Goal: Transaction & Acquisition: Book appointment/travel/reservation

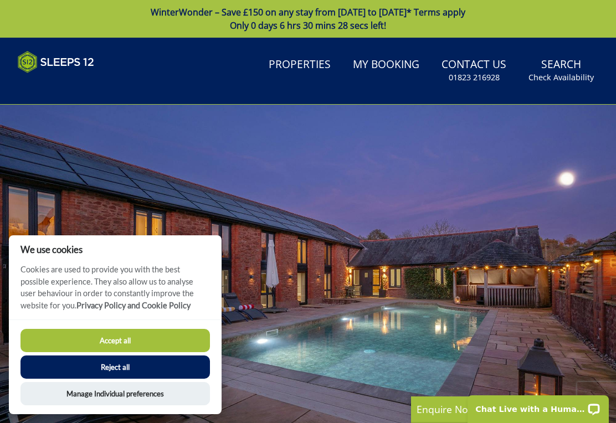
click at [161, 375] on button "Reject all" at bounding box center [114, 367] width 189 height 23
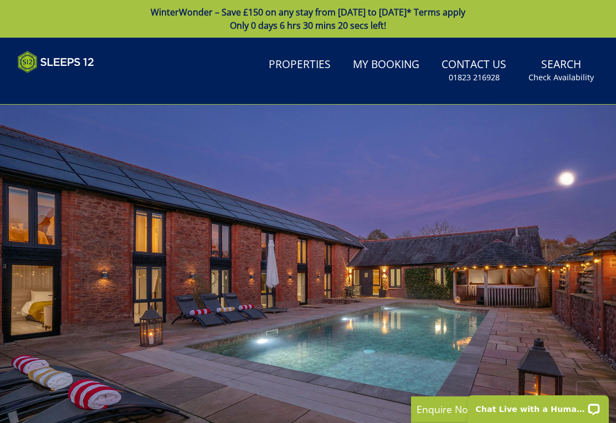
click at [568, 70] on link "Search Check Availability" at bounding box center [561, 71] width 74 height 36
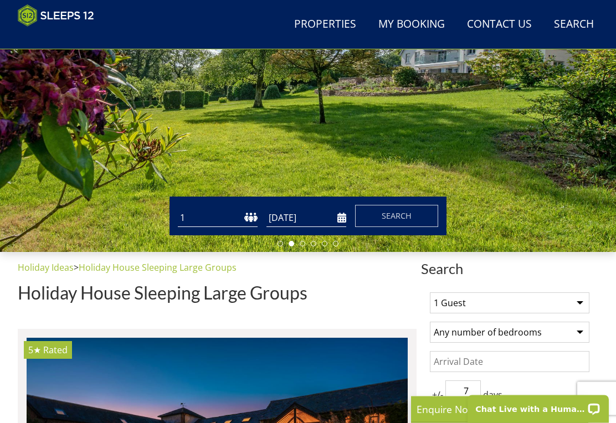
scroll to position [180, 0]
click at [195, 217] on select "1 2 3 4 5 6 7 8 9 10 11 12 13 14 15 16 17 18 19 20 21 22 23 24 25 26 27 28 29 3…" at bounding box center [218, 218] width 80 height 18
select select "12"
click at [344, 222] on input "[DATE]" at bounding box center [306, 218] width 80 height 18
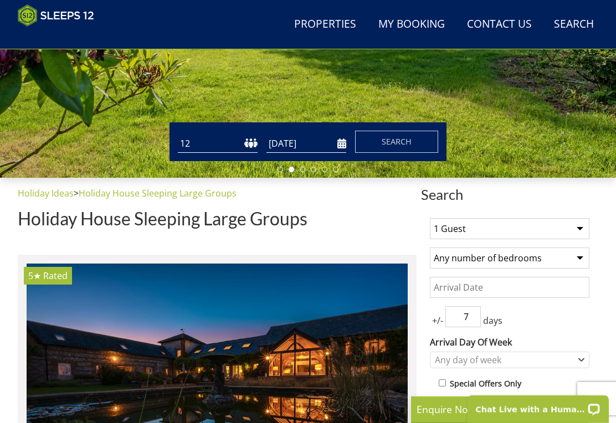
click at [345, 139] on input "10/10/2025" at bounding box center [306, 144] width 80 height 18
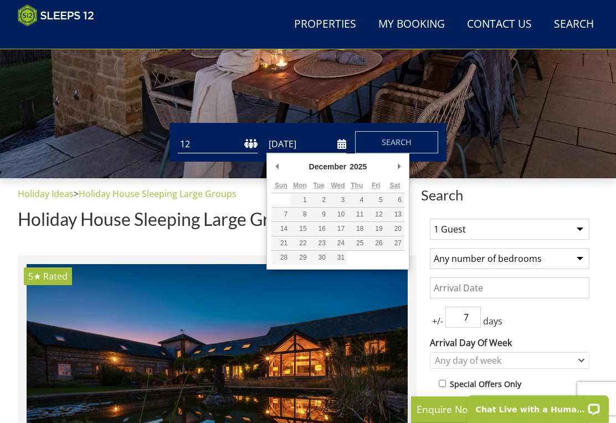
scroll to position [254, 0]
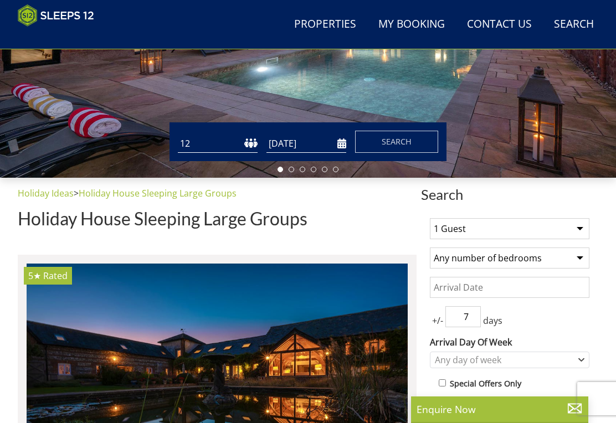
click at [345, 143] on input "30/12/2025" at bounding box center [306, 144] width 80 height 18
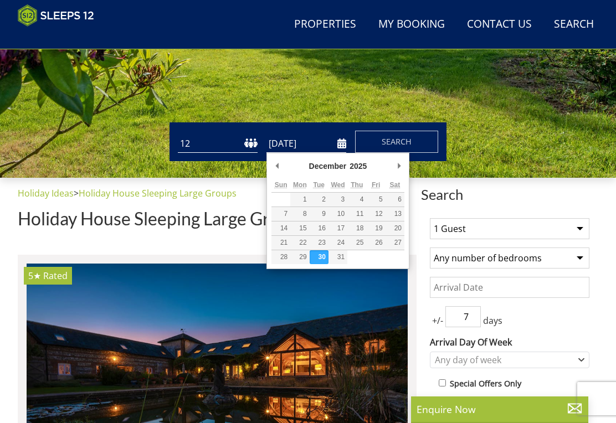
type input "29/12/2025"
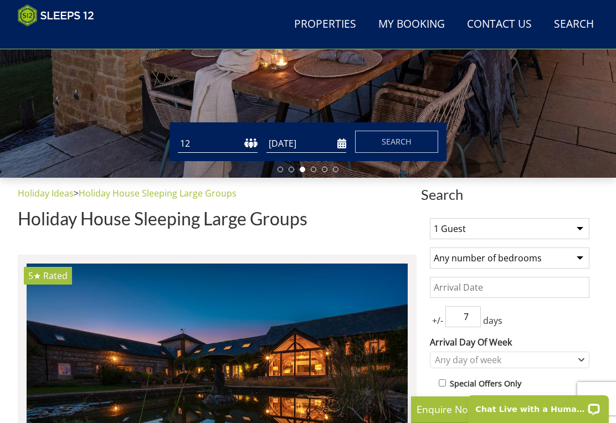
click at [587, 229] on select "1 Guest 2 Guests 3 Guests 4 Guests 5 Guests 6 Guests 7 Guests 8 Guests 9 Guests…" at bounding box center [509, 228] width 159 height 21
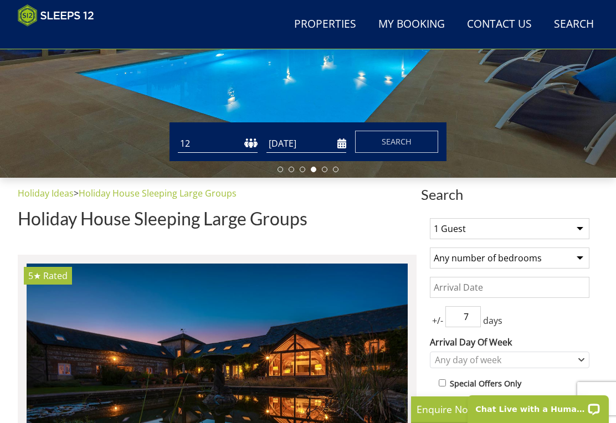
select select "12"
click at [586, 264] on select "Any number of bedrooms 4 Bedrooms 5 Bedrooms 6 Bedrooms 7 Bedrooms 8 Bedrooms 9…" at bounding box center [509, 258] width 159 height 21
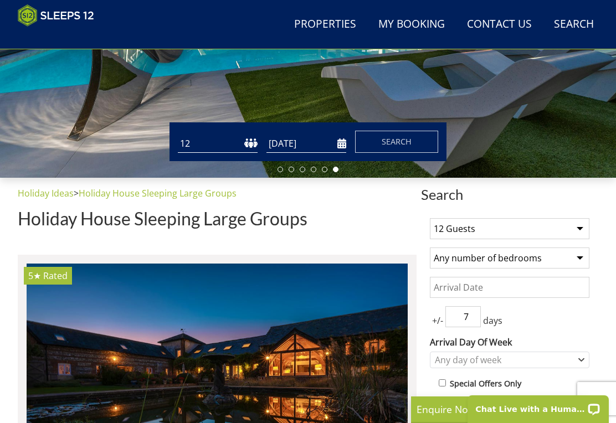
select select "6"
click at [452, 285] on input "Date" at bounding box center [509, 287] width 159 height 21
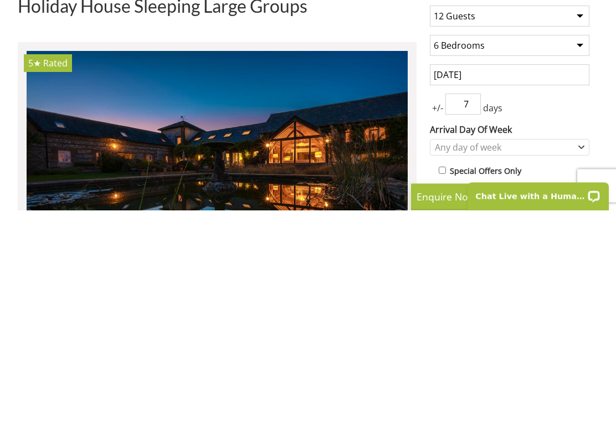
scroll to position [467, 0]
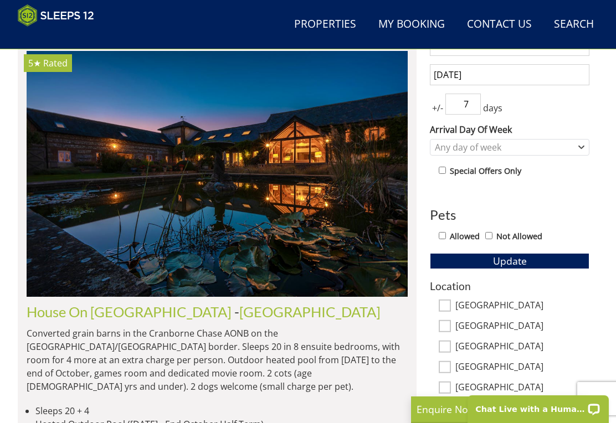
click at [578, 79] on input "12/12/2025" at bounding box center [509, 74] width 159 height 21
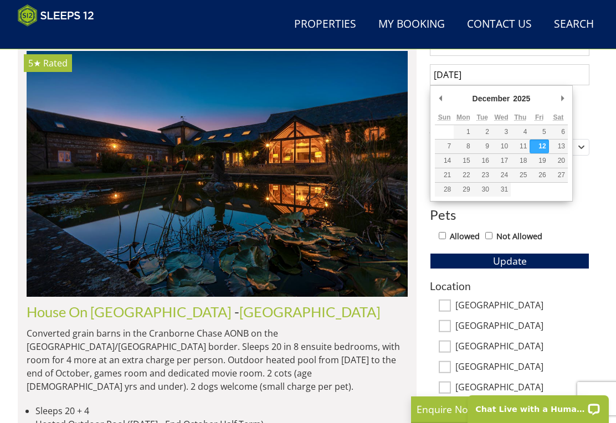
type input "29/12/2025"
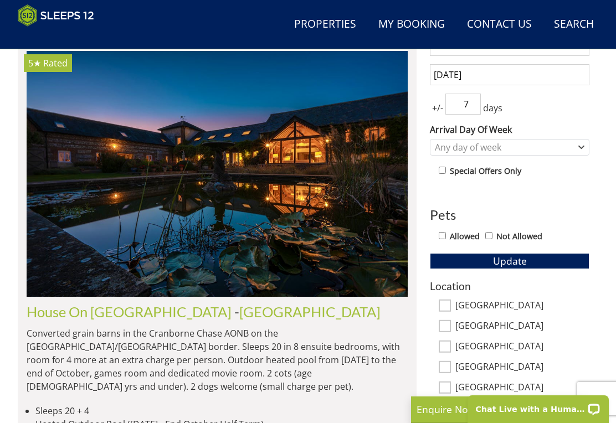
click at [488, 96] on div "+/- 7 days" at bounding box center [509, 104] width 159 height 21
click at [480, 104] on input "7" at bounding box center [462, 104] width 35 height 21
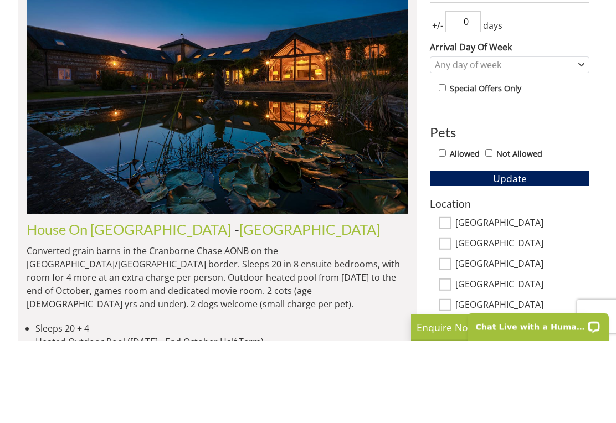
type input "0"
click at [445, 145] on div "1 Guest 2 Guests 3 Guests 4 Guests 5 Guests 6 Guests 7 Guests 8 Guests 9 Guests…" at bounding box center [509, 299] width 177 height 604
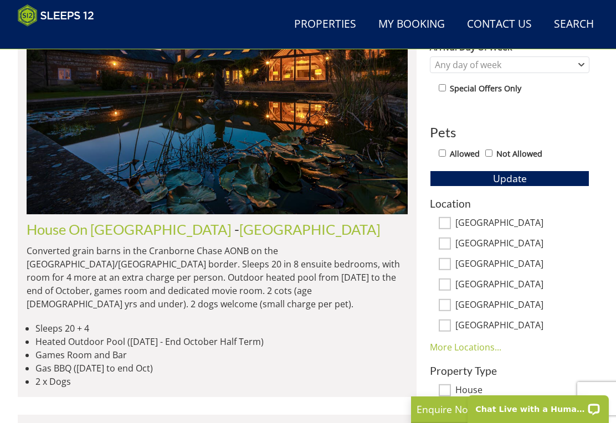
click at [456, 158] on label "Allowed" at bounding box center [465, 154] width 30 height 12
click at [446, 157] on input "Allowed" at bounding box center [442, 153] width 7 height 7
checkbox input "true"
click at [459, 162] on div "1 Guest 2 Guests 3 Guests 4 Guests 5 Guests 6 Guests 7 Guests 8 Guests 9 Guests…" at bounding box center [509, 216] width 177 height 604
click at [449, 222] on input "[GEOGRAPHIC_DATA]" at bounding box center [445, 223] width 12 height 12
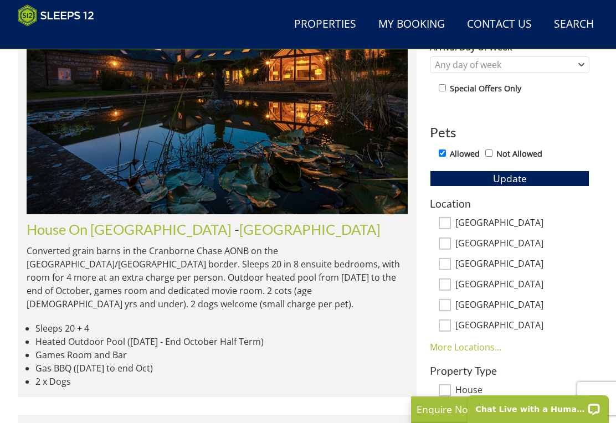
checkbox input "true"
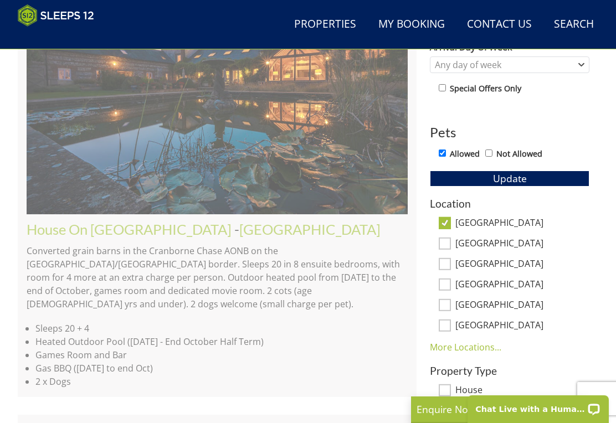
click at [446, 245] on input "[GEOGRAPHIC_DATA]" at bounding box center [445, 244] width 12 height 12
checkbox input "true"
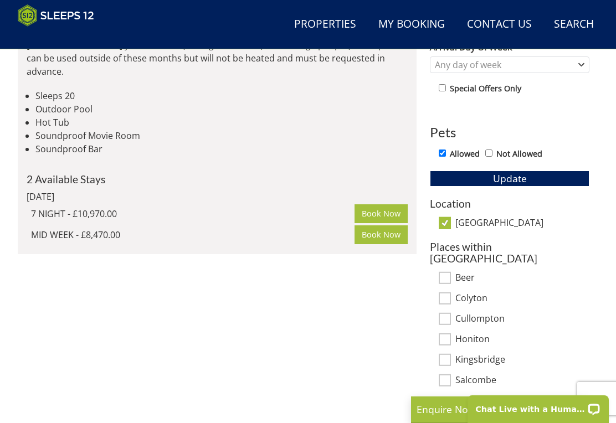
click at [453, 259] on div "Places within Devon Beer Colyton Cullompton Honiton Kingsbridge Salcombe More L…" at bounding box center [509, 325] width 159 height 168
click at [455, 272] on label "Beer" at bounding box center [522, 278] width 134 height 12
click at [451, 272] on input "Beer" at bounding box center [445, 278] width 12 height 12
checkbox input "true"
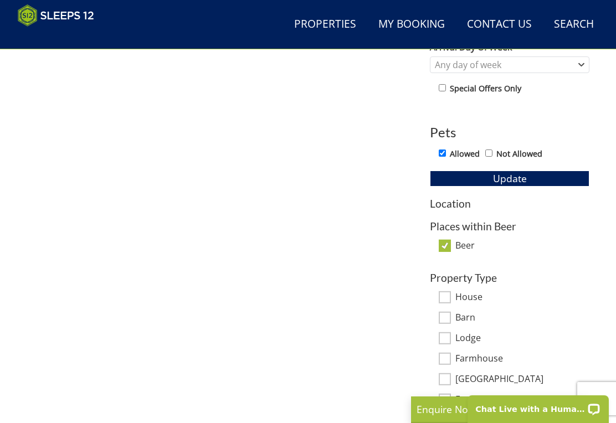
click at [453, 281] on h3 "Property Type" at bounding box center [509, 278] width 159 height 12
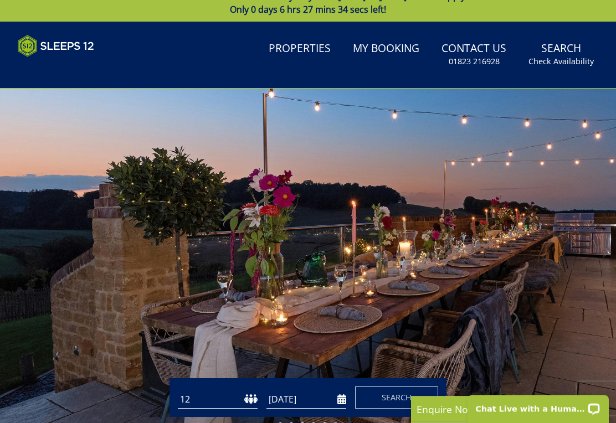
scroll to position [0, 0]
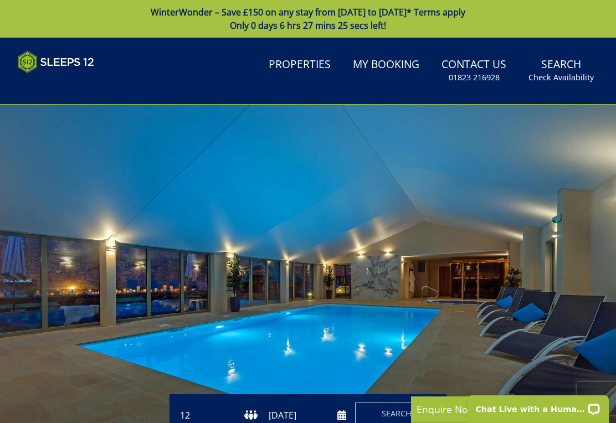
click at [565, 76] on small "Check Availability" at bounding box center [560, 77] width 65 height 11
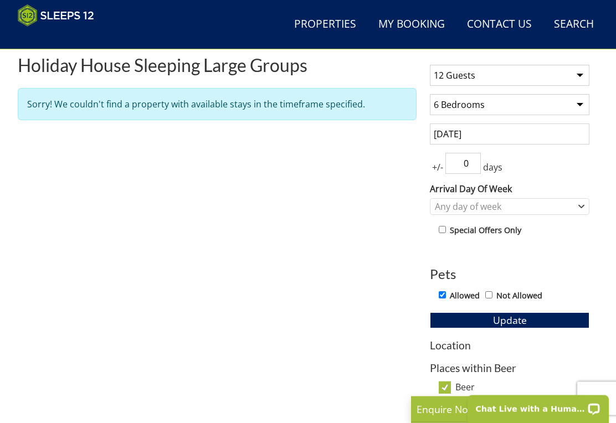
scroll to position [408, 0]
click at [453, 339] on h3 "Location" at bounding box center [509, 345] width 159 height 12
click at [450, 382] on input "Beer" at bounding box center [445, 388] width 12 height 12
checkbox input "false"
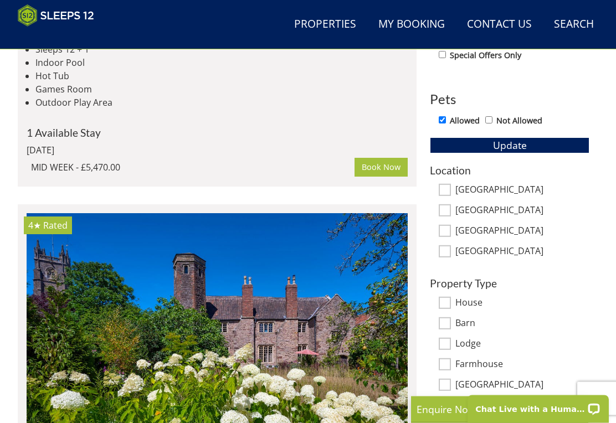
scroll to position [583, 0]
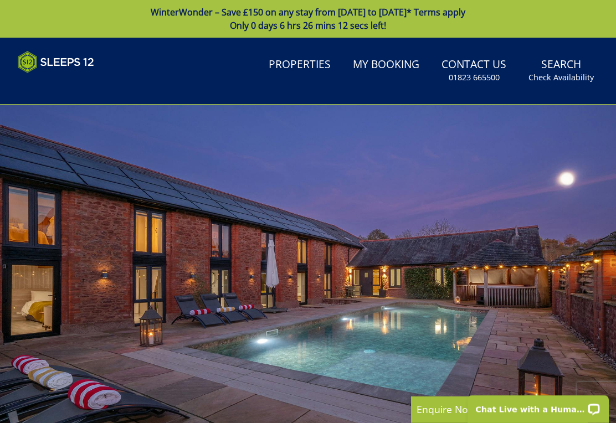
select select "12"
select select "6"
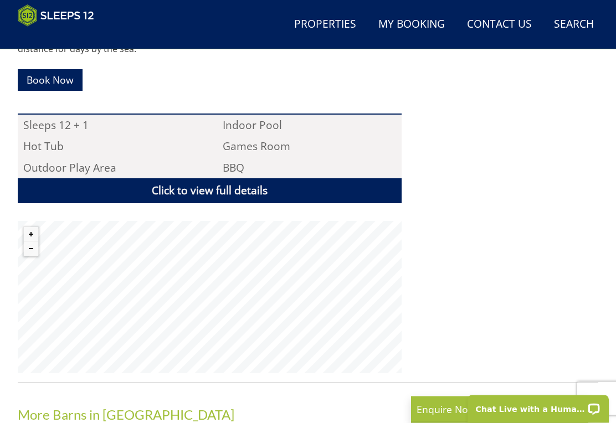
scroll to position [704, 0]
click at [205, 189] on link "Click to view full details" at bounding box center [210, 190] width 384 height 25
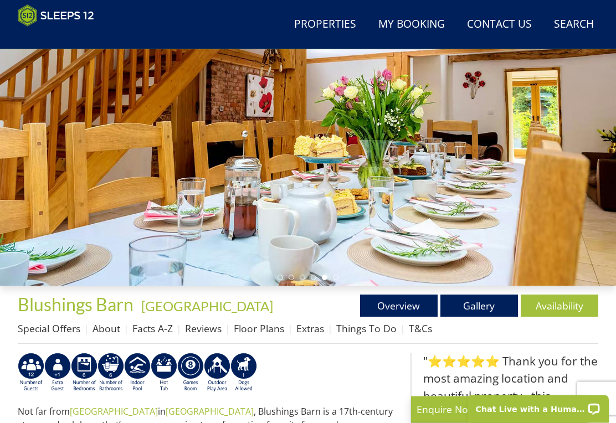
scroll to position [146, 0]
click at [488, 312] on link "Gallery" at bounding box center [479, 306] width 78 height 22
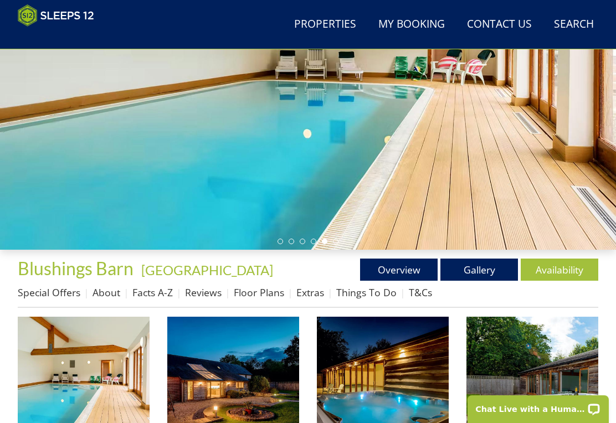
scroll to position [184, 0]
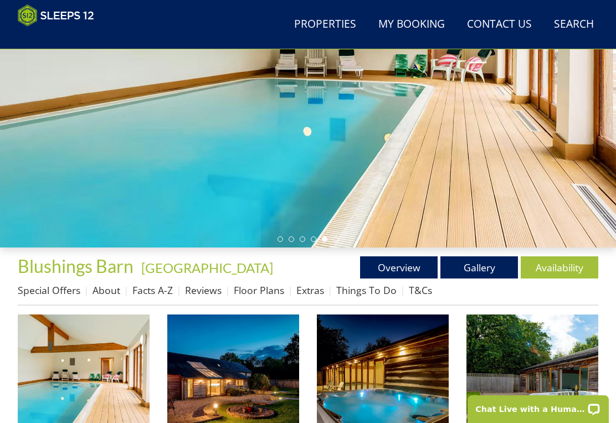
click at [562, 269] on link "Availability" at bounding box center [560, 267] width 78 height 22
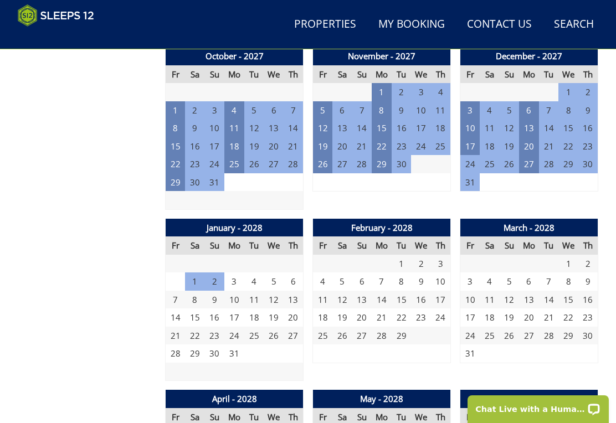
scroll to position [1777, 0]
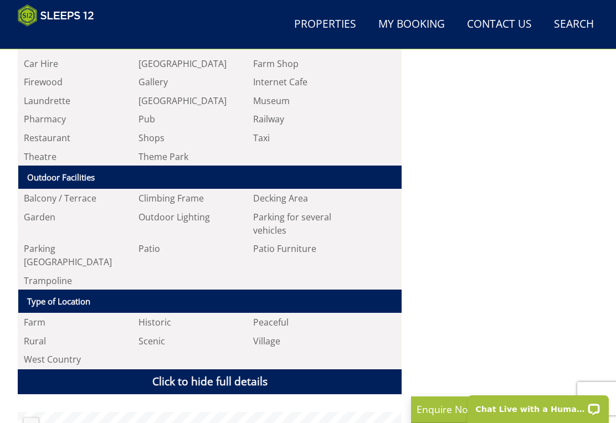
scroll to position [1602, 0]
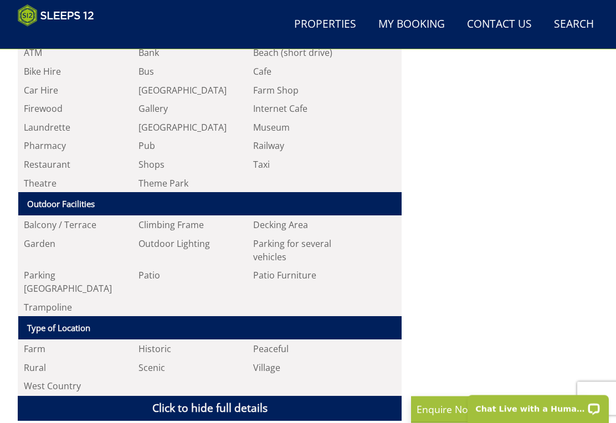
select select "12"
select select "6"
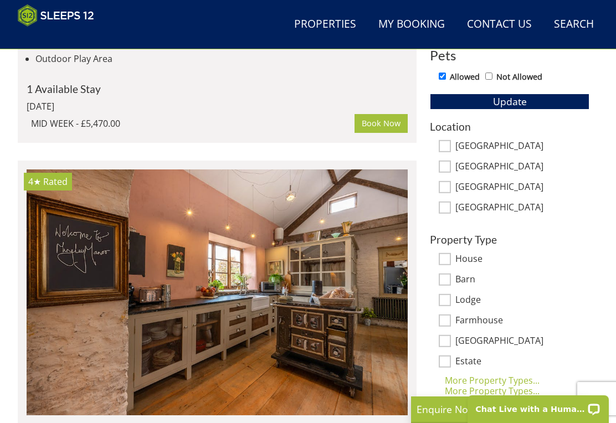
scroll to position [626, 0]
click at [450, 211] on input "[GEOGRAPHIC_DATA]" at bounding box center [445, 208] width 12 height 12
checkbox input "true"
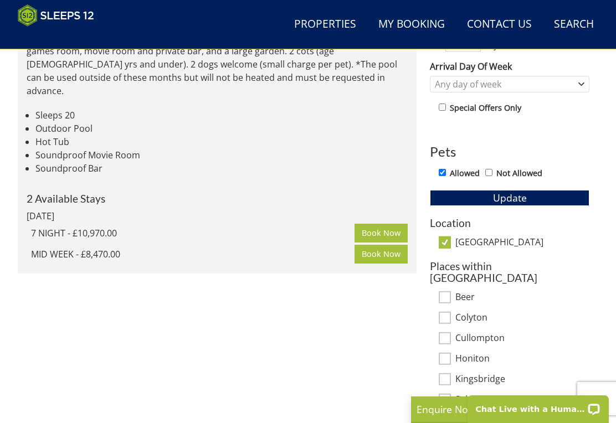
scroll to position [529, 0]
click at [452, 277] on div "Places within Devon Beer Colyton Cullompton Honiton Kingsbridge Salcombe More L…" at bounding box center [509, 345] width 159 height 168
click at [450, 292] on input "Beer" at bounding box center [445, 298] width 12 height 12
checkbox input "true"
click at [459, 280] on div "1 Guest 2 Guests 3 Guests 4 Guests 5 Guests 6 Guests 7 Guests 8 Guests 9 Guests…" at bounding box center [509, 274] width 177 height 680
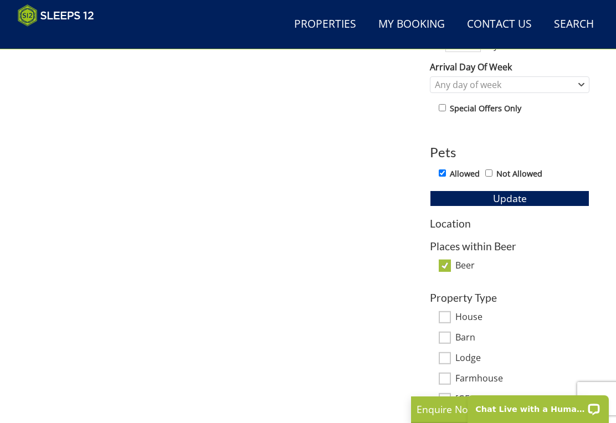
click at [449, 306] on div "Property Type House Barn Lodge Farmhouse Manor House Estate Contemporary House …" at bounding box center [509, 379] width 159 height 174
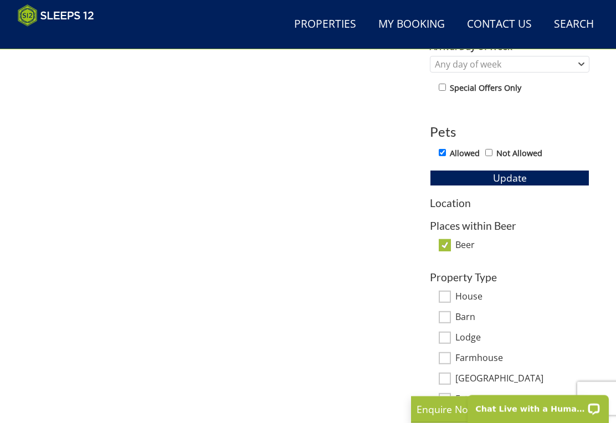
scroll to position [550, 0]
click at [461, 201] on h3 "Location" at bounding box center [509, 203] width 159 height 12
click at [516, 179] on span "Update" at bounding box center [510, 177] width 34 height 13
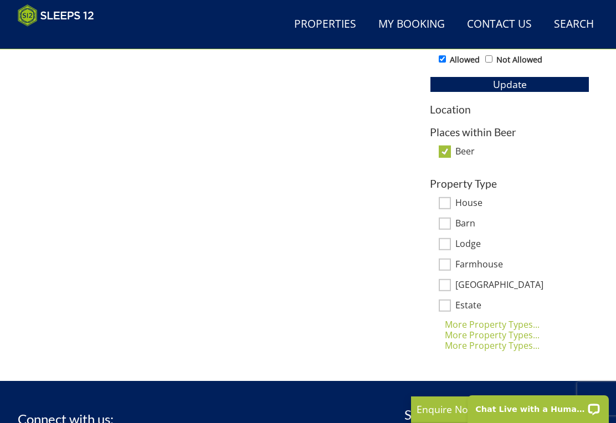
scroll to position [672, 0]
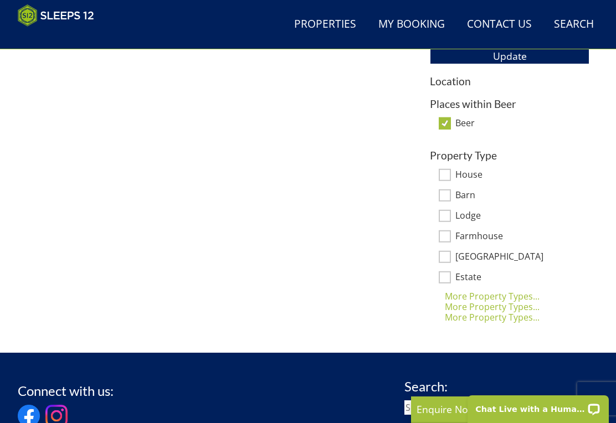
click at [445, 122] on input "Beer" at bounding box center [445, 123] width 12 height 12
click at [445, 121] on input "Beer" at bounding box center [445, 123] width 12 height 12
checkbox input "true"
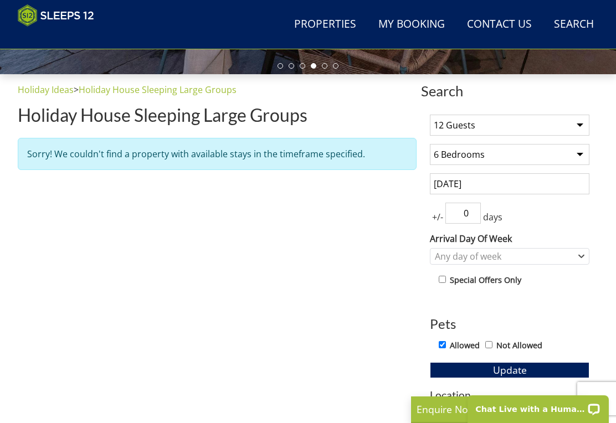
scroll to position [357, 0]
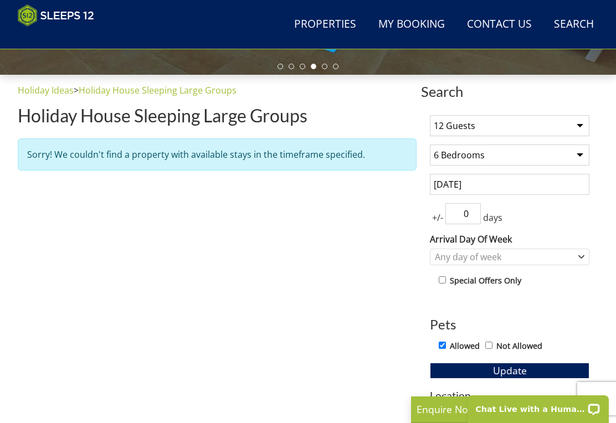
click at [341, 18] on link "Properties" at bounding box center [325, 24] width 71 height 25
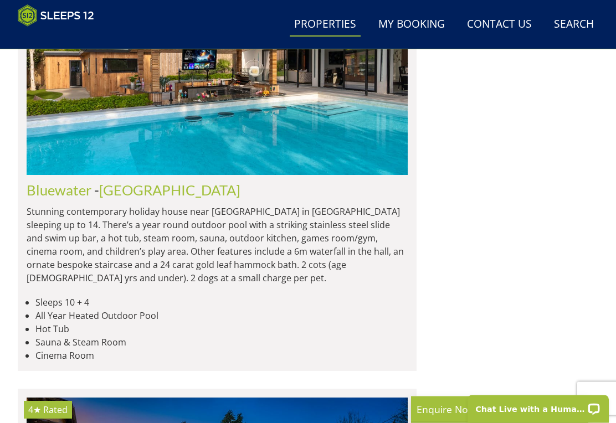
scroll to position [1029, 0]
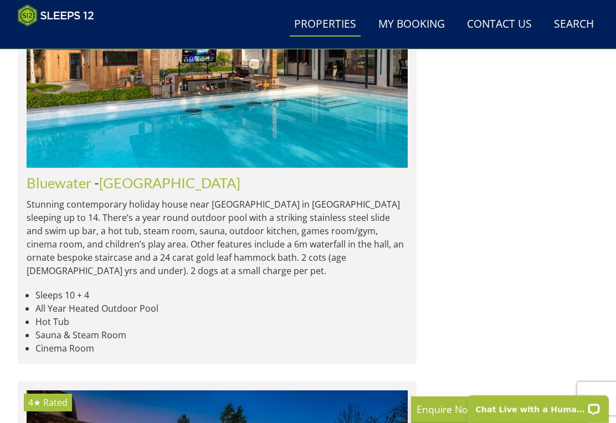
click at [63, 174] on link "Bluewater" at bounding box center [59, 182] width 65 height 17
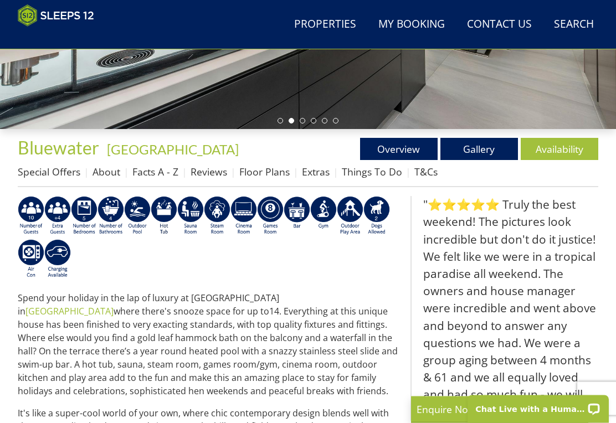
scroll to position [303, 0]
click at [560, 150] on link "Availability" at bounding box center [560, 149] width 78 height 22
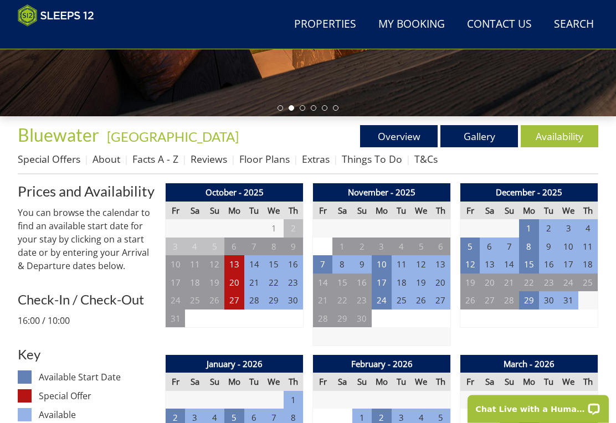
scroll to position [316, 0]
click at [533, 306] on td "29" at bounding box center [529, 300] width 20 height 18
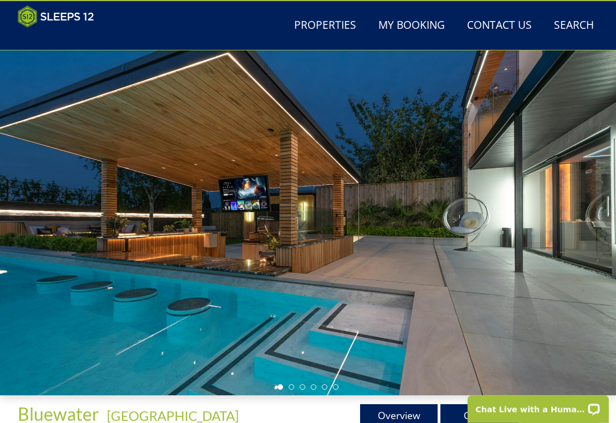
scroll to position [0, 0]
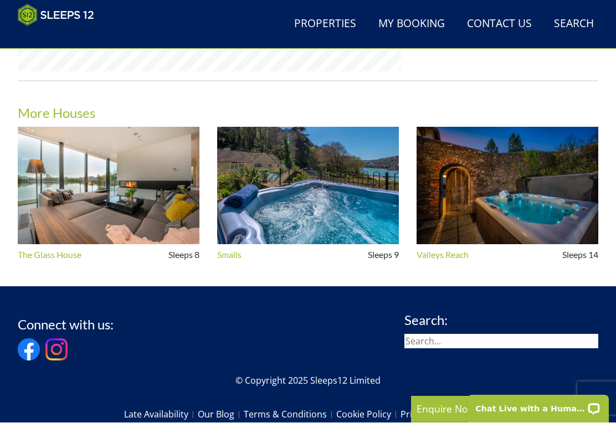
scroll to position [1036, 0]
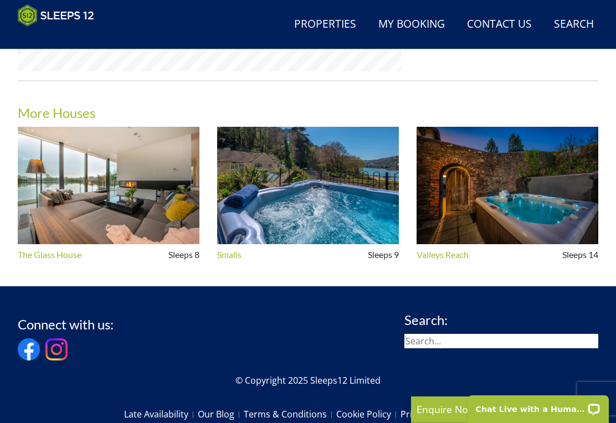
click at [542, 187] on img at bounding box center [507, 185] width 182 height 117
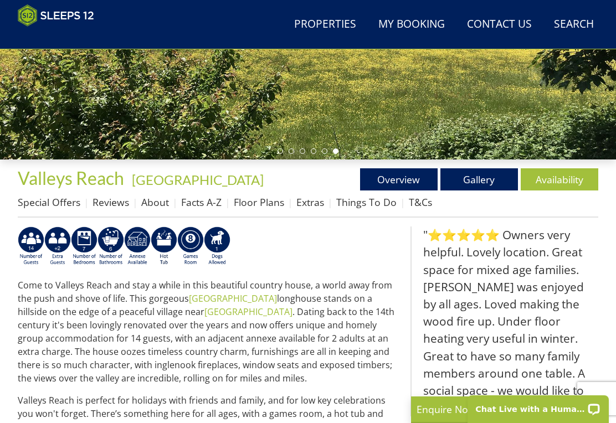
scroll to position [339, 0]
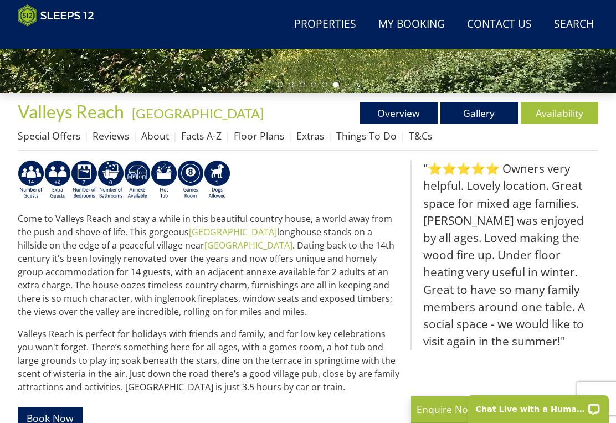
click at [569, 103] on link "Availability" at bounding box center [560, 113] width 78 height 22
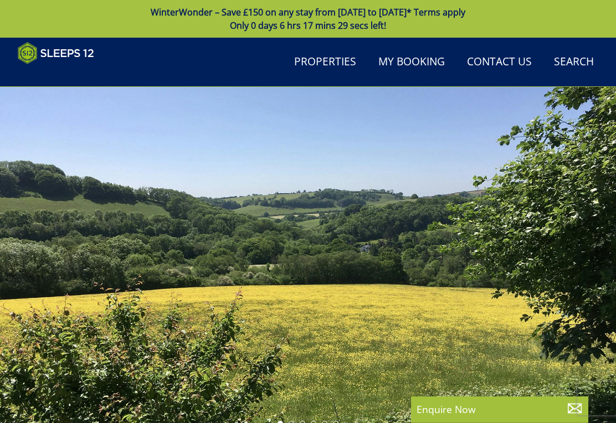
scroll to position [339, 0]
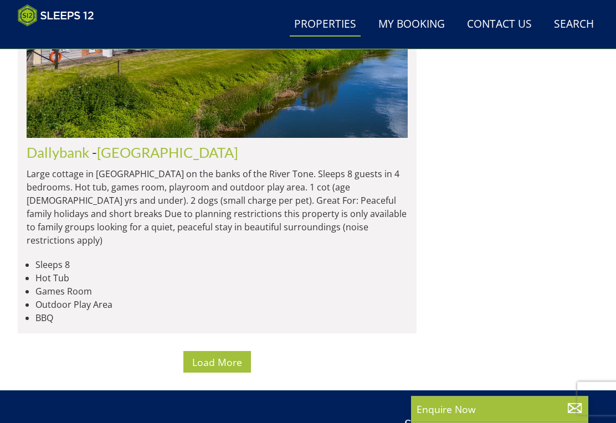
scroll to position [9213, 0]
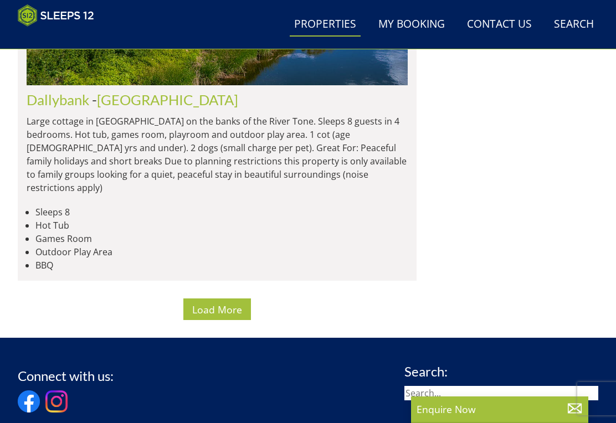
click at [236, 303] on span "Load More" at bounding box center [217, 309] width 50 height 13
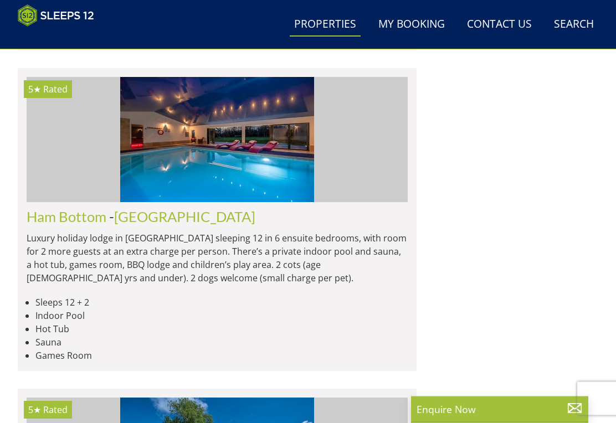
scroll to position [12628, 0]
